Goal: Task Accomplishment & Management: Manage account settings

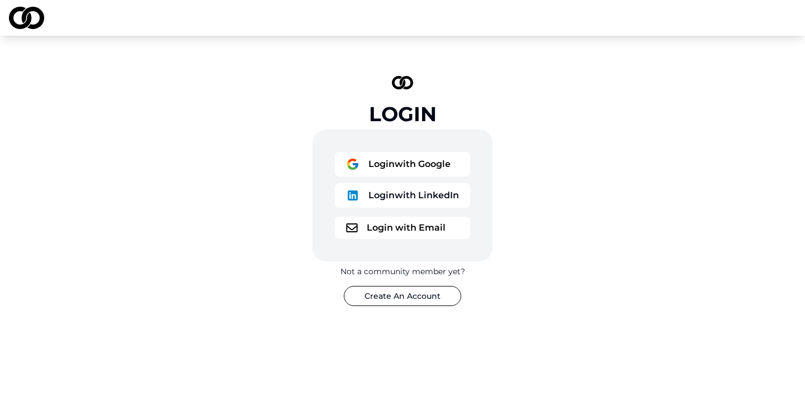
click at [408, 200] on button "Login with LinkedIn" at bounding box center [402, 195] width 135 height 25
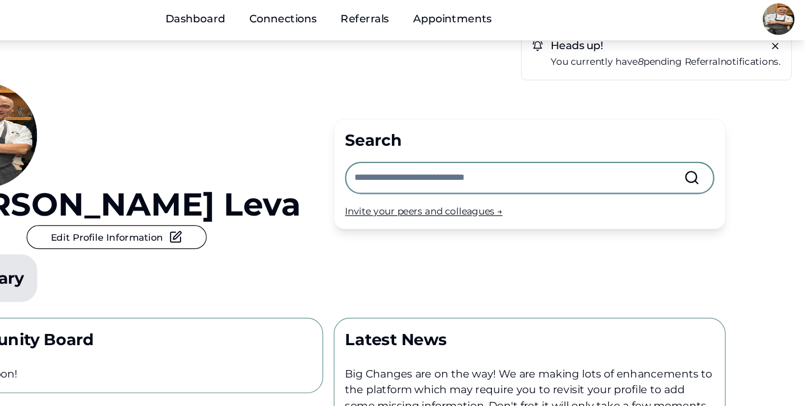
click at [664, 54] on em "8" at bounding box center [666, 54] width 5 height 10
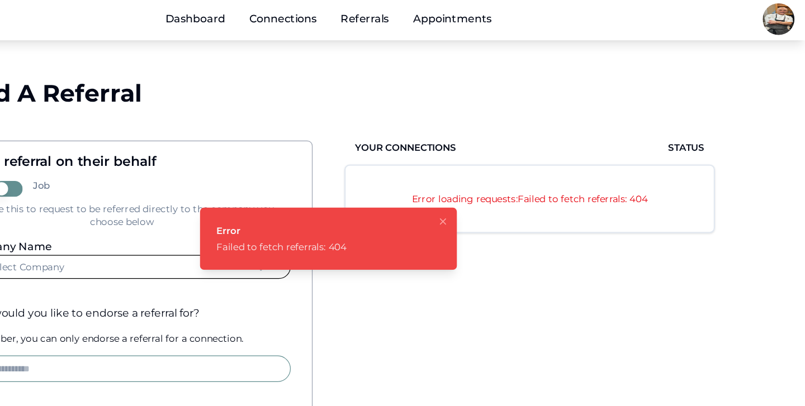
click at [497, 190] on icon "Notifications (F8)" at bounding box center [499, 189] width 9 height 9
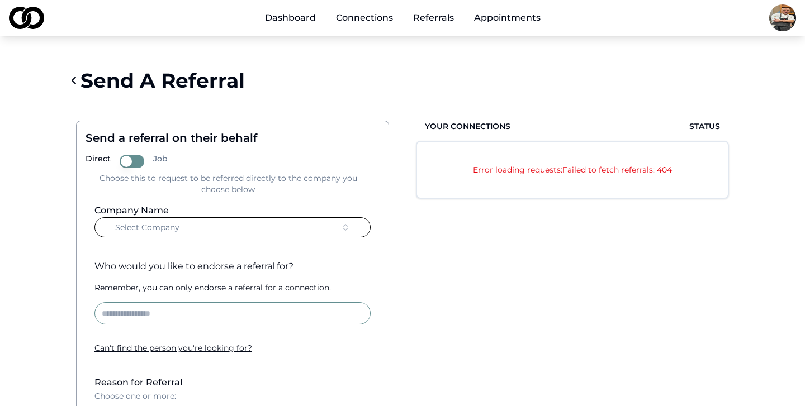
click at [762, 23] on div "Dashboard Connections Referrals Appointments" at bounding box center [402, 18] width 805 height 36
click at [777, 23] on html "Dashboard Connections Referrals Appointments Send A Referral Send a referral on…" at bounding box center [402, 203] width 805 height 406
click at [735, 81] on div "Edit Profile" at bounding box center [775, 77] width 144 height 18
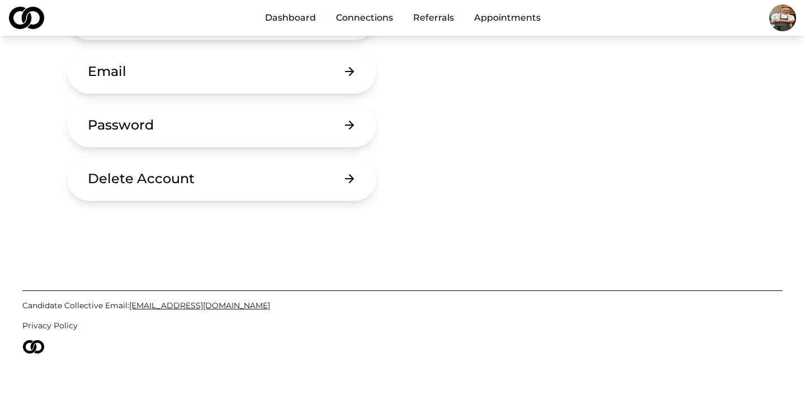
scroll to position [301, 0]
click at [283, 180] on button "Delete Account" at bounding box center [222, 177] width 310 height 45
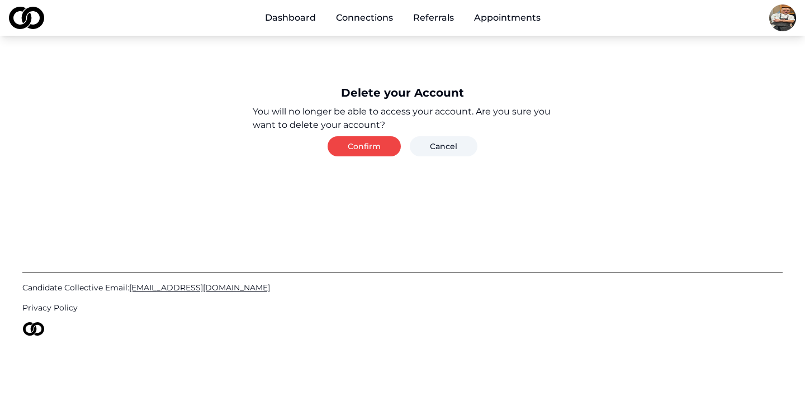
click at [372, 143] on button "Confirm" at bounding box center [364, 146] width 73 height 20
